Goal: Information Seeking & Learning: Learn about a topic

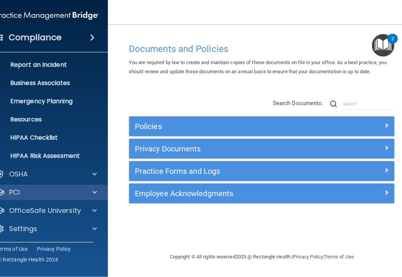
scroll to position [38, 0]
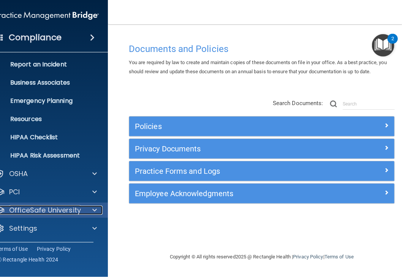
click at [51, 213] on p "OfficeSafe University" at bounding box center [45, 210] width 72 height 9
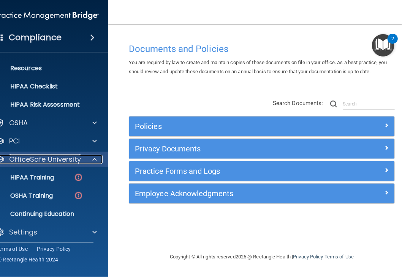
scroll to position [93, 0]
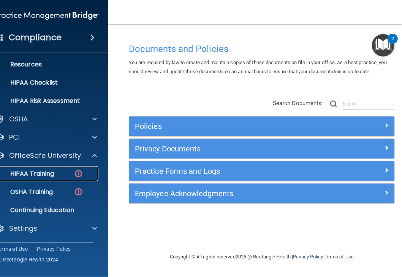
click at [46, 179] on link "HIPAA Training" at bounding box center [39, 173] width 120 height 15
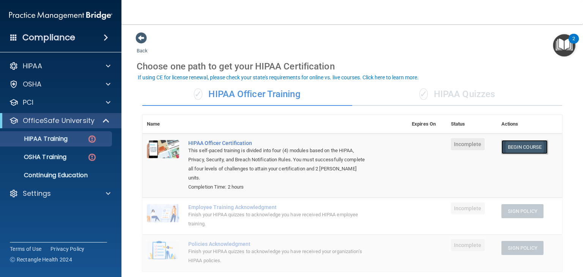
click at [401, 148] on link "Begin Course" at bounding box center [524, 147] width 46 height 14
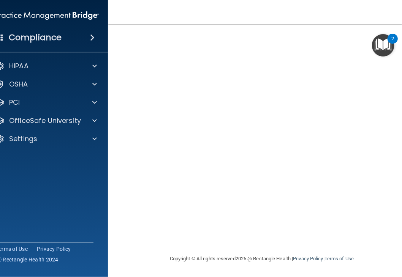
scroll to position [2, 0]
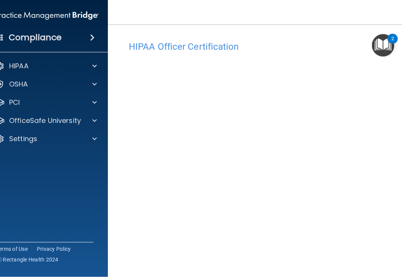
click at [268, 44] on h4 "HIPAA Officer Certification" at bounding box center [262, 47] width 266 height 10
